Goal: Navigation & Orientation: Find specific page/section

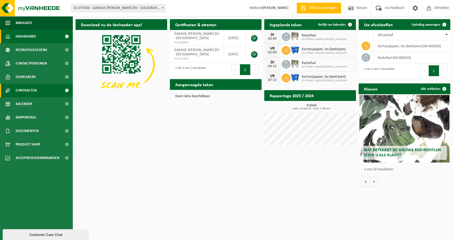
click at [24, 88] on span "Contracten" at bounding box center [26, 90] width 21 height 13
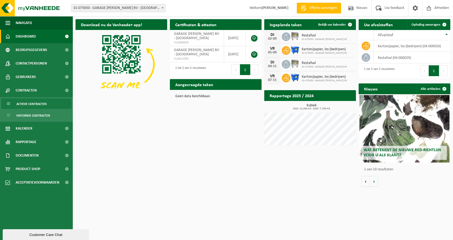
click at [40, 102] on span "Actieve contracten" at bounding box center [31, 104] width 30 height 10
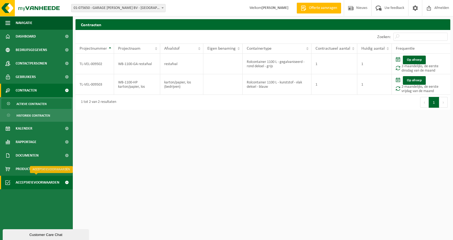
click at [32, 181] on span "Acceptatievoorwaarden" at bounding box center [38, 181] width 44 height 13
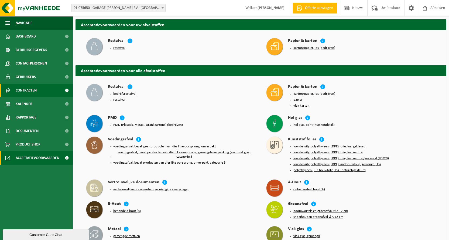
click at [27, 90] on span "Contracten" at bounding box center [26, 90] width 21 height 13
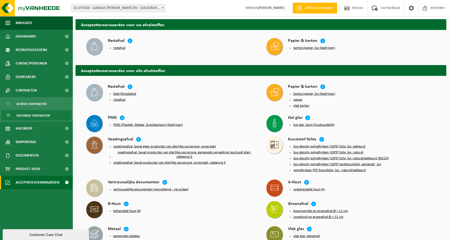
click at [24, 115] on span "Historiek contracten" at bounding box center [33, 115] width 34 height 10
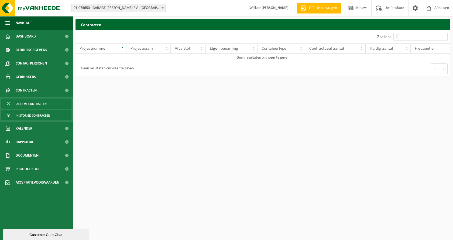
click at [25, 103] on span "Actieve contracten" at bounding box center [31, 104] width 30 height 10
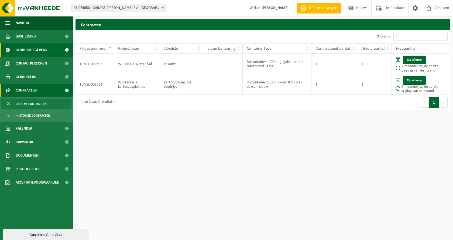
click at [33, 50] on span "Bedrijfsgegevens" at bounding box center [32, 49] width 32 height 13
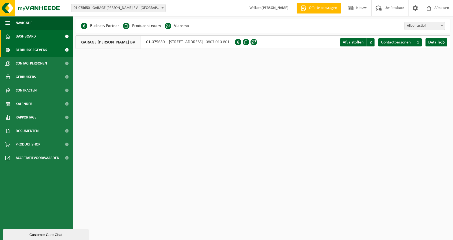
click at [31, 36] on span "Dashboard" at bounding box center [26, 36] width 20 height 13
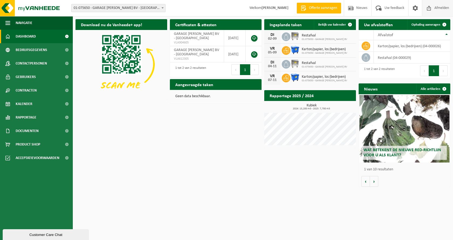
click at [439, 7] on span "Afmelden" at bounding box center [441, 8] width 17 height 16
